Goal: Use online tool/utility: Use online tool/utility

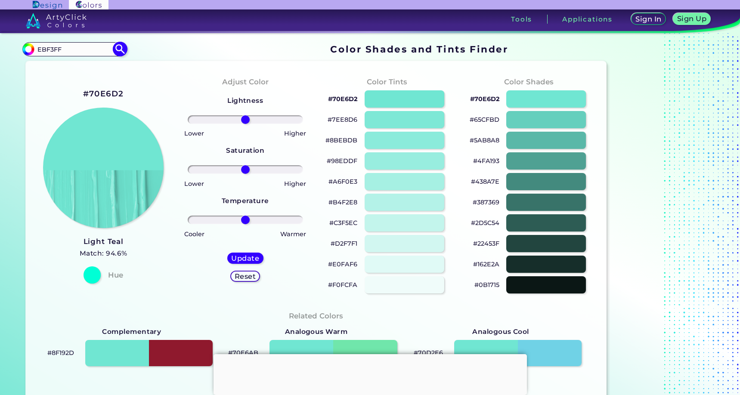
click at [39, 49] on input "EBF3FF" at bounding box center [74, 50] width 80 height 12
type input "#EBF3FF"
click at [122, 48] on img at bounding box center [120, 49] width 15 height 15
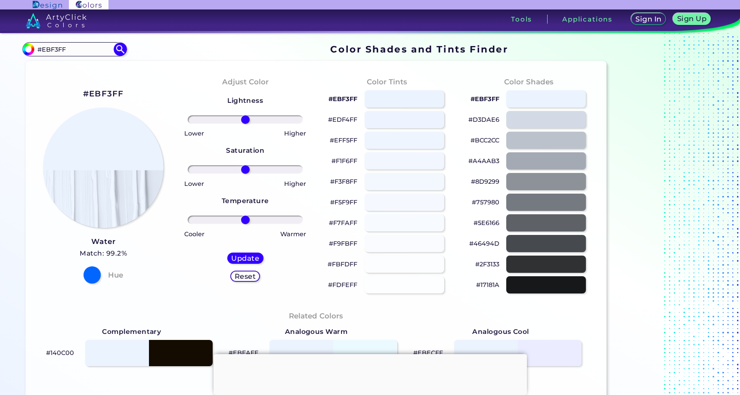
click at [352, 161] on p "#F1F6FF" at bounding box center [345, 161] width 26 height 10
click at [349, 180] on p "#F3F8FF" at bounding box center [343, 182] width 27 height 10
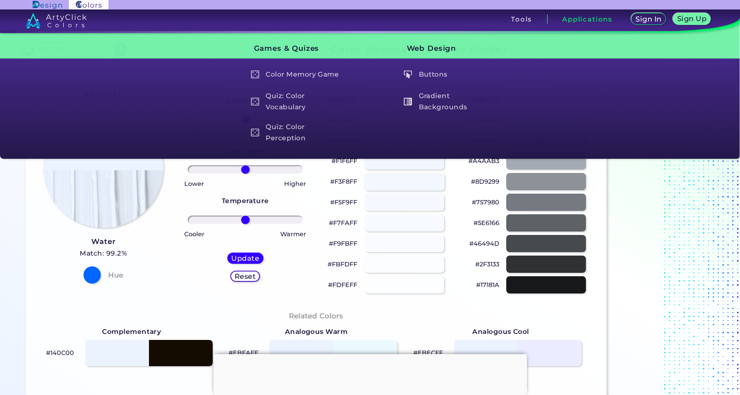
click at [375, 176] on div at bounding box center [404, 182] width 81 height 18
type input "#f3f8ff"
click at [650, 236] on section at bounding box center [664, 351] width 108 height 620
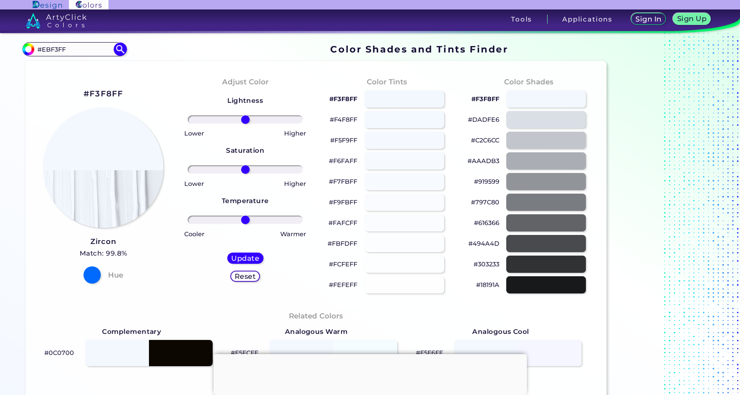
click at [673, 197] on section at bounding box center [664, 351] width 108 height 620
click at [349, 118] on p "#F4F8FF" at bounding box center [344, 120] width 28 height 10
click at [337, 138] on p "#F5F9FF" at bounding box center [343, 140] width 27 height 10
